Goal: Find specific page/section: Find specific page/section

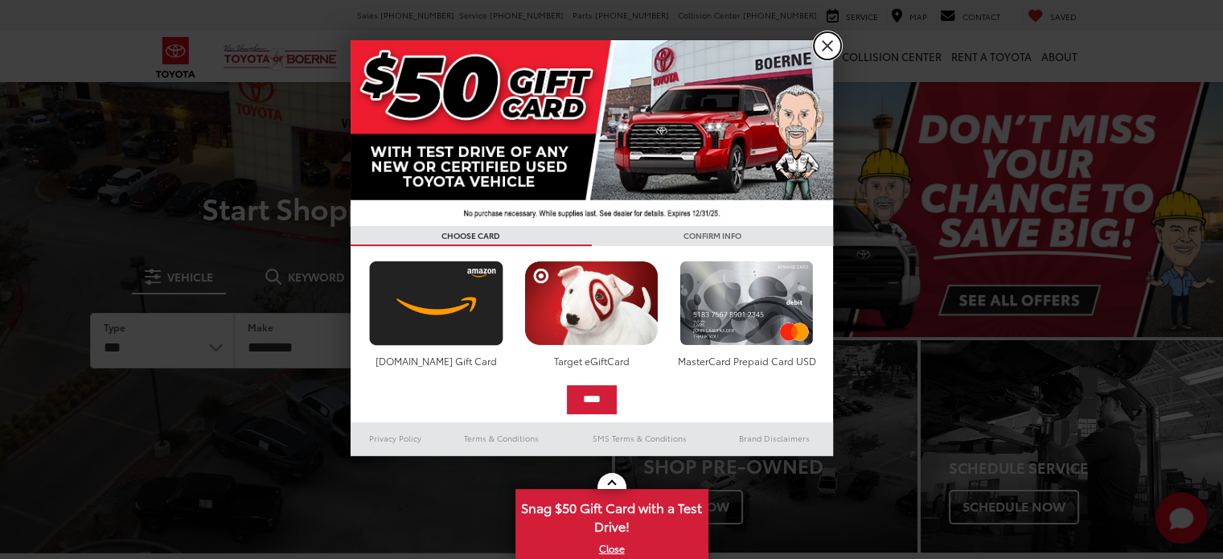
click at [829, 55] on link "X" at bounding box center [827, 45] width 27 height 27
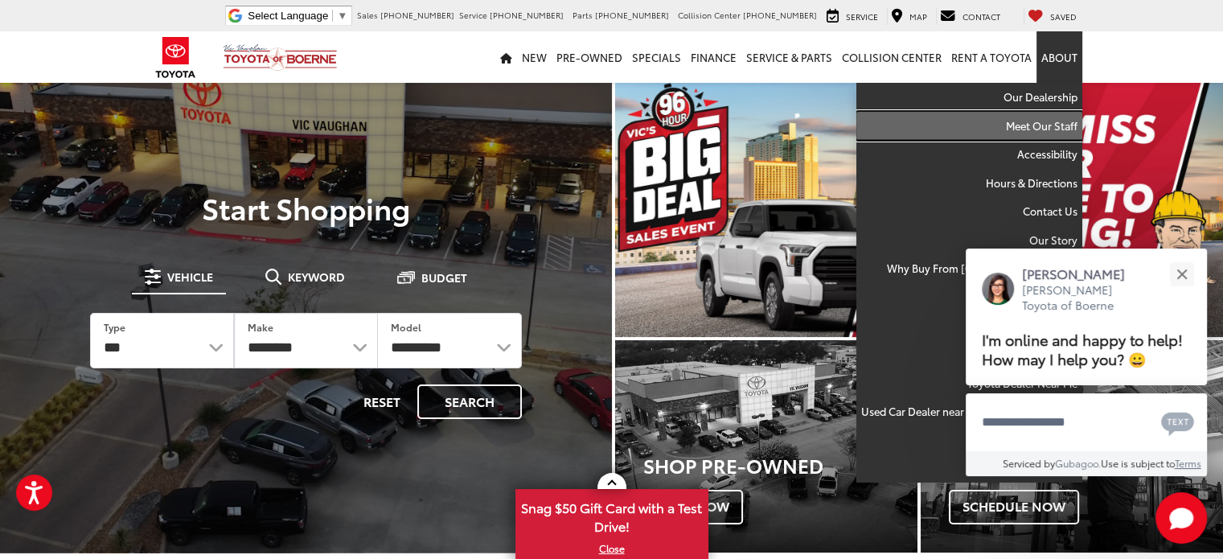
click at [1048, 124] on link "Meet Our Staff" at bounding box center [969, 126] width 226 height 29
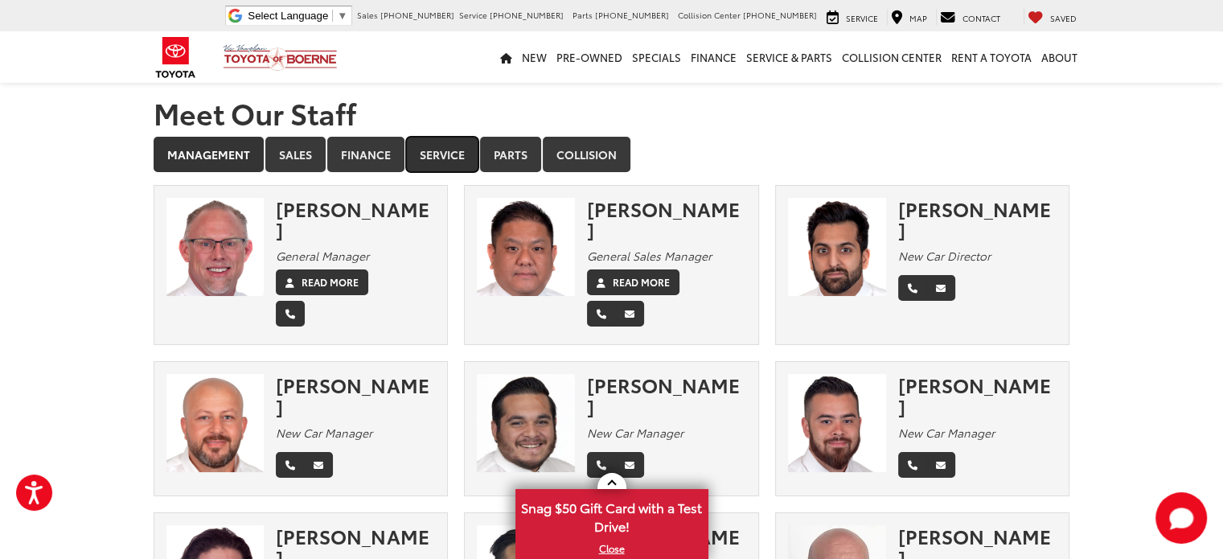
click at [437, 155] on link "Service" at bounding box center [442, 154] width 72 height 35
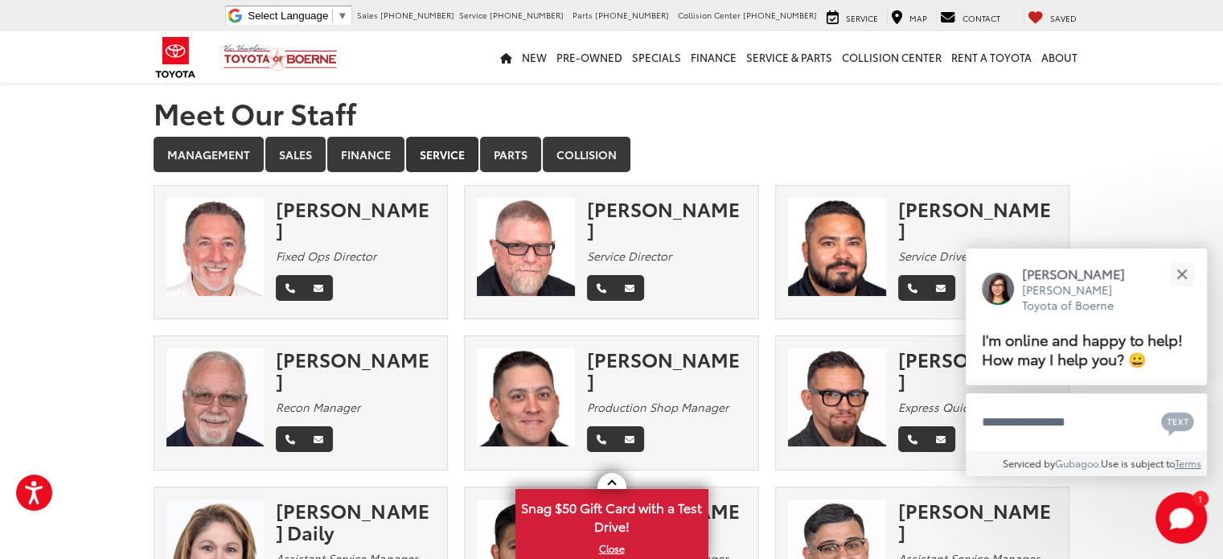
click at [352, 156] on link "Finance" at bounding box center [365, 154] width 77 height 35
